Goal: Information Seeking & Learning: Learn about a topic

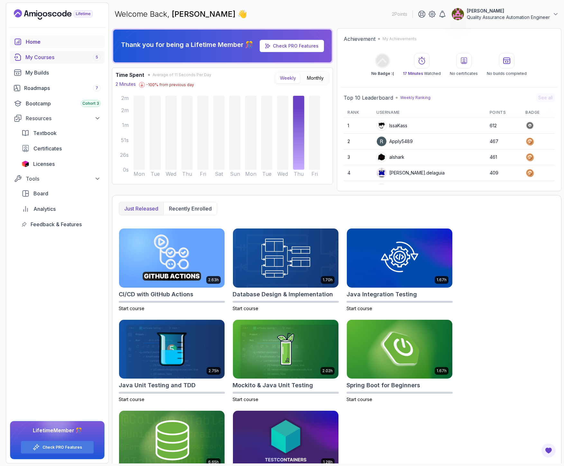
click at [63, 57] on div "My Courses 5" at bounding box center [62, 57] width 75 height 8
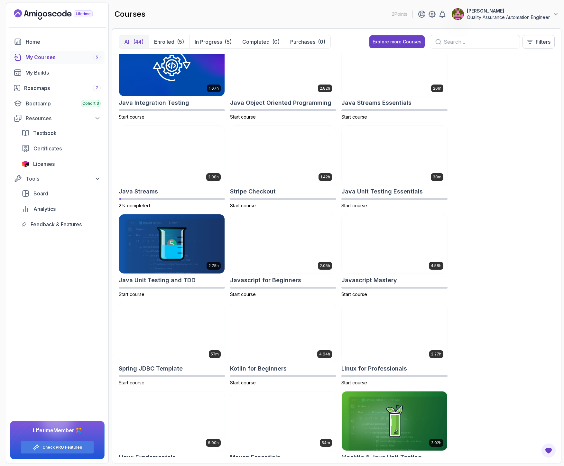
scroll to position [519, 0]
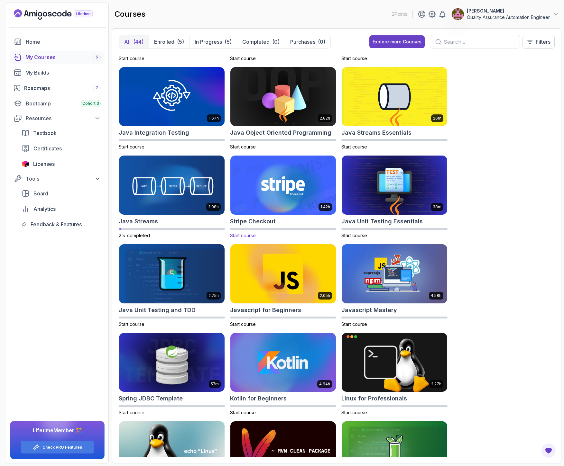
click at [249, 220] on h2 "Stripe Checkout" at bounding box center [253, 221] width 46 height 9
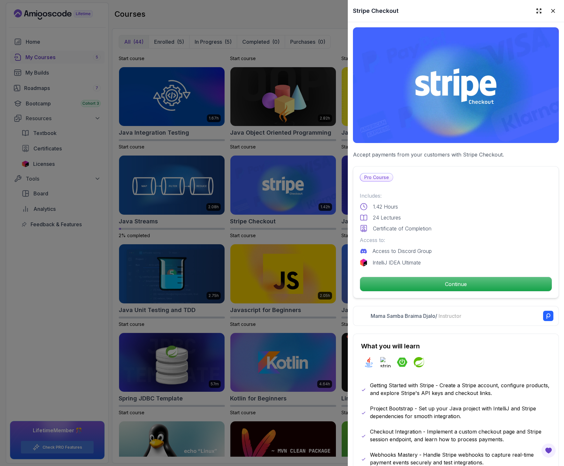
scroll to position [114, 0]
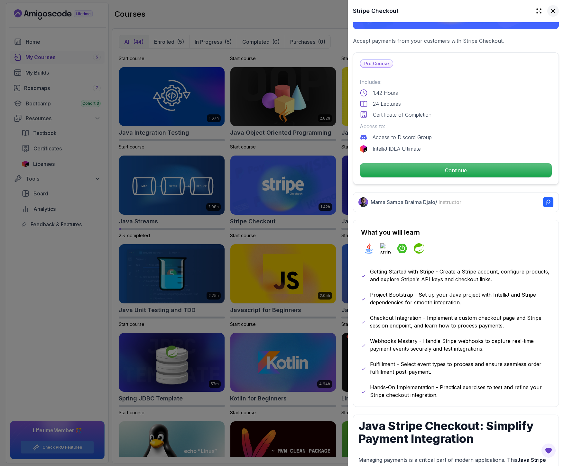
click at [551, 13] on icon at bounding box center [552, 10] width 3 height 3
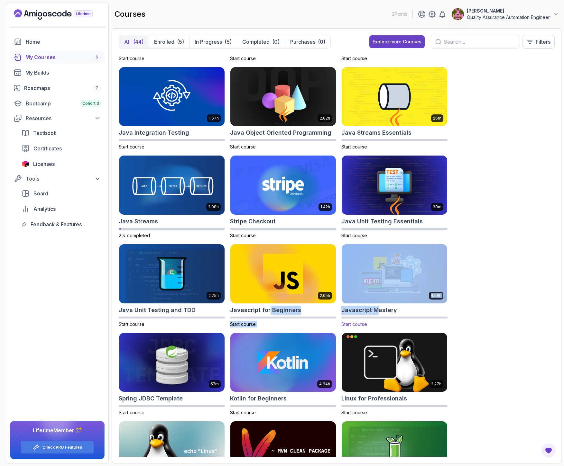
drag, startPoint x: 269, startPoint y: 311, endPoint x: 375, endPoint y: 308, distance: 106.2
click at [375, 308] on div "8.31h Advanced Databases Continue Watching 5.18h Advanced Spring Boot 5% comple…" at bounding box center [337, 255] width 436 height 403
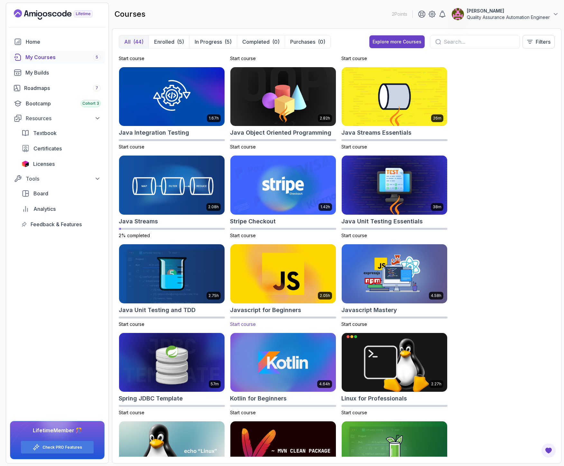
click at [287, 313] on h2 "Javascript for Beginners" at bounding box center [265, 310] width 71 height 9
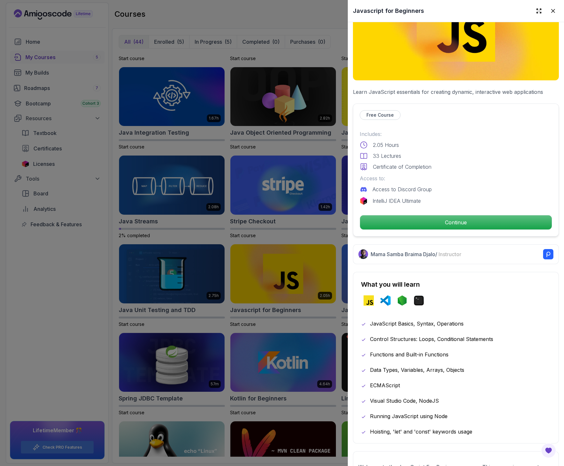
scroll to position [79, 0]
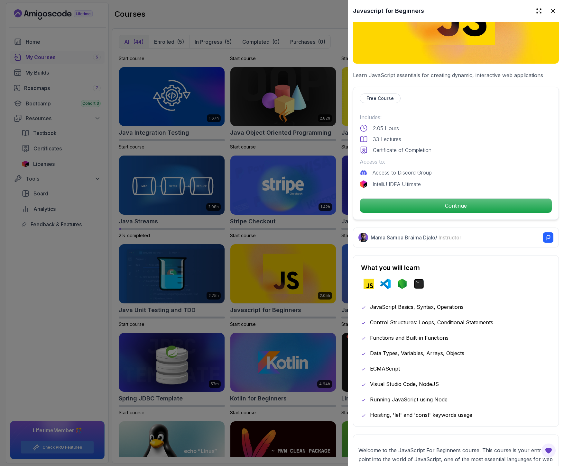
click at [310, 247] on div at bounding box center [282, 233] width 564 height 466
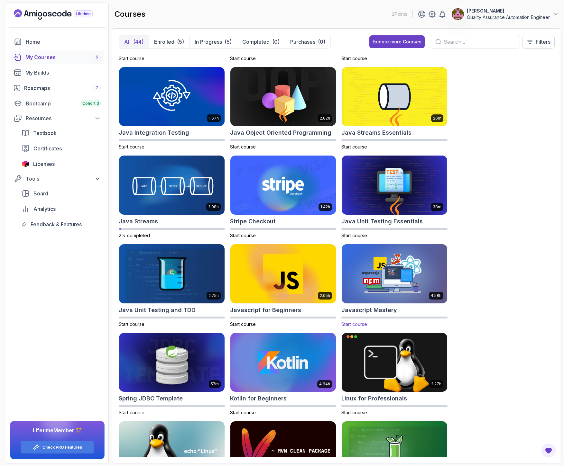
click at [394, 305] on div "4.58h Javascript Mastery Start course" at bounding box center [394, 286] width 106 height 84
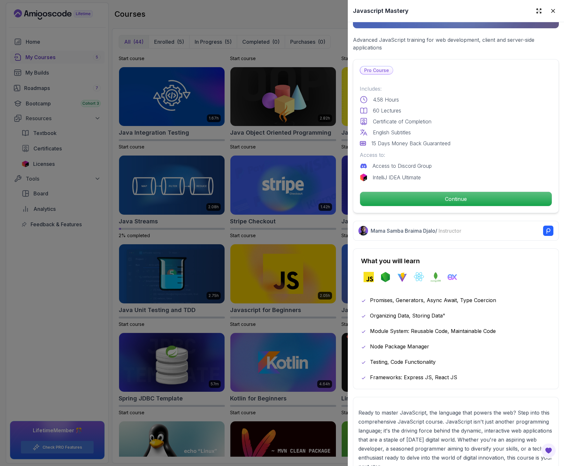
scroll to position [212, 0]
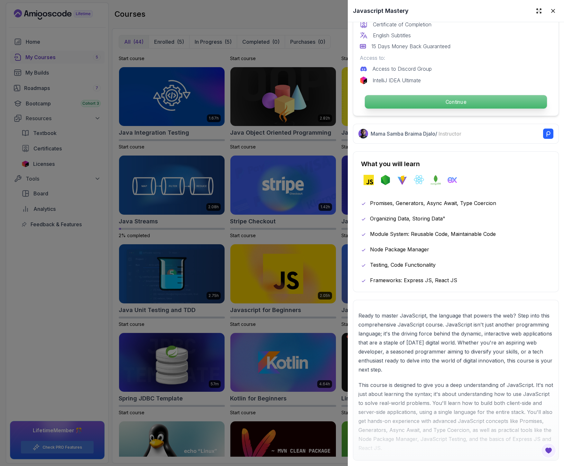
click at [455, 101] on p "Continue" at bounding box center [456, 102] width 182 height 14
